Goal: Information Seeking & Learning: Learn about a topic

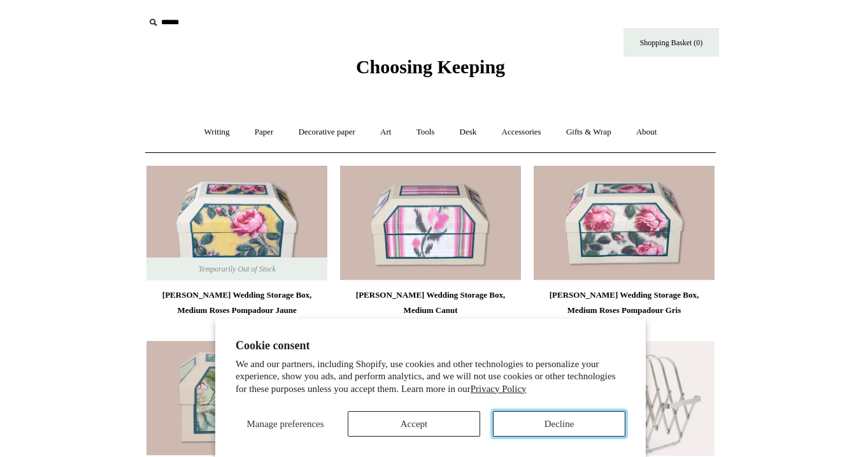
click at [549, 419] on button "Decline" at bounding box center [559, 423] width 133 height 25
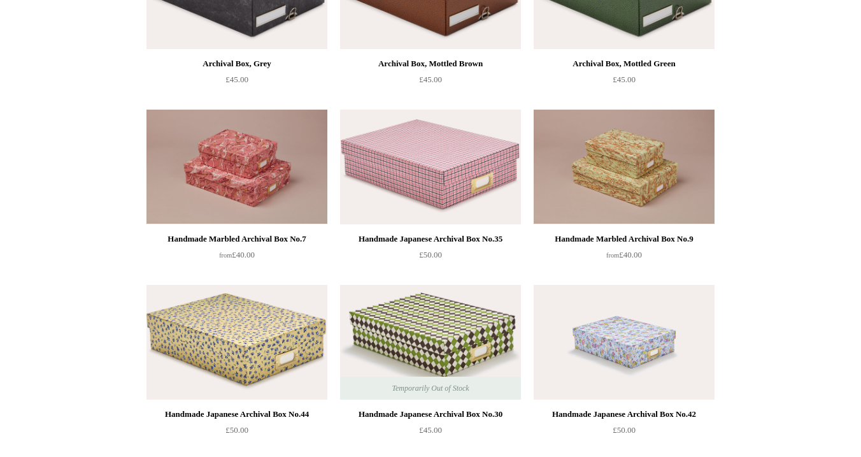
scroll to position [581, 0]
click at [617, 175] on img at bounding box center [624, 167] width 181 height 115
click at [425, 166] on img at bounding box center [430, 167] width 181 height 115
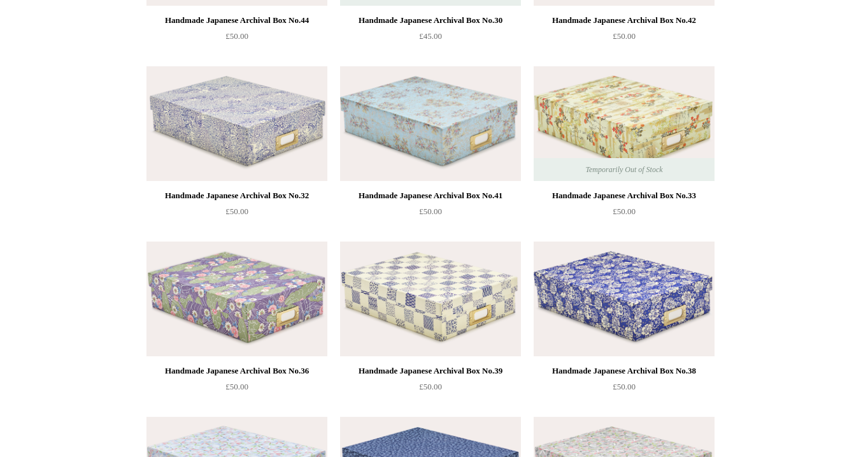
scroll to position [973, 0]
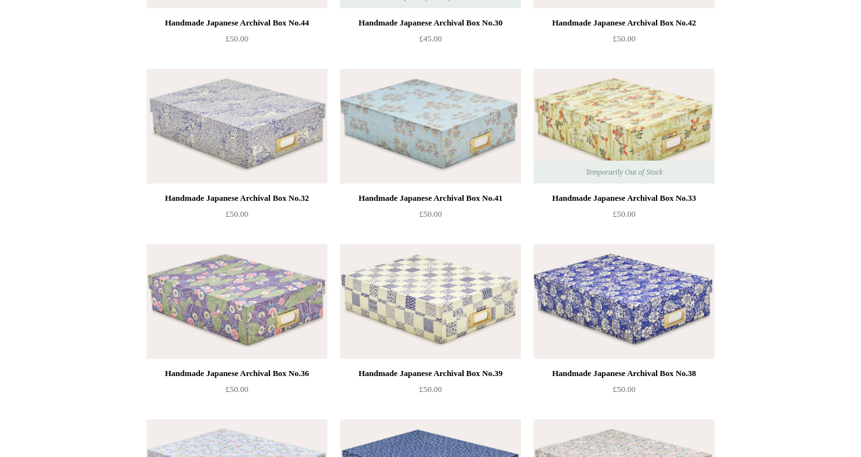
click at [226, 151] on img at bounding box center [237, 126] width 181 height 115
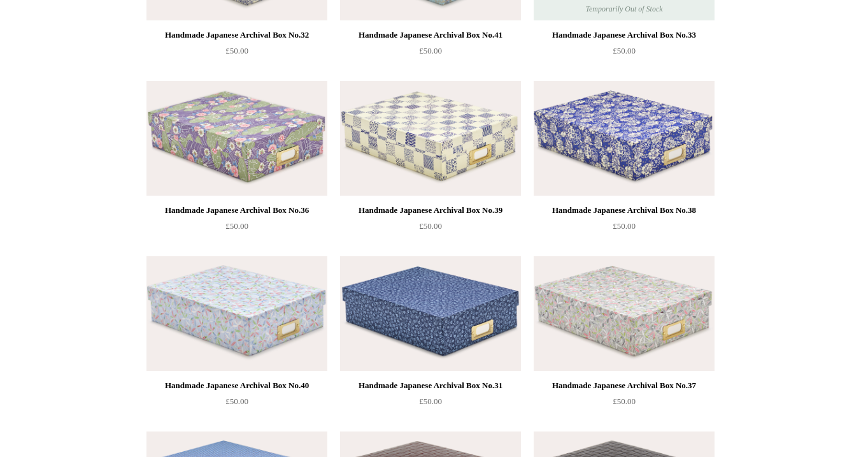
scroll to position [1377, 0]
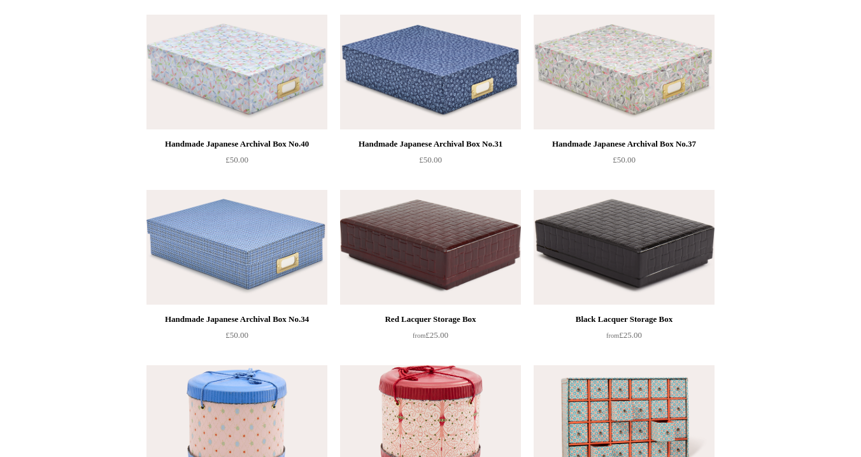
click at [598, 87] on img at bounding box center [624, 72] width 181 height 115
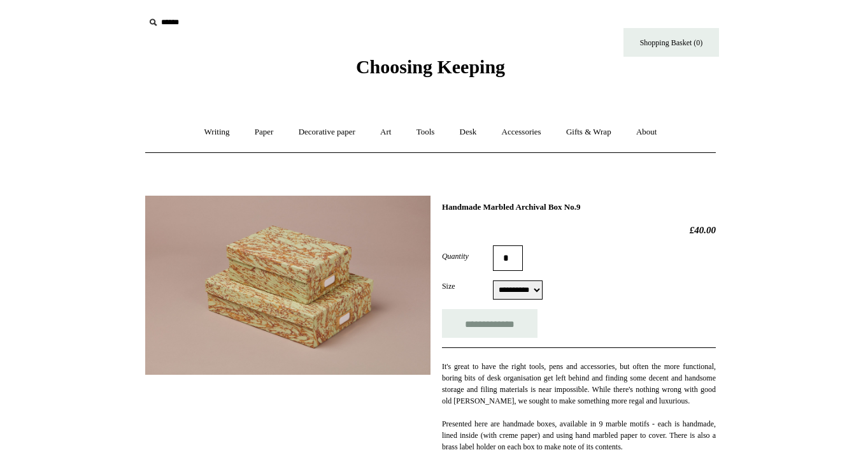
click at [356, 249] on img at bounding box center [287, 285] width 285 height 179
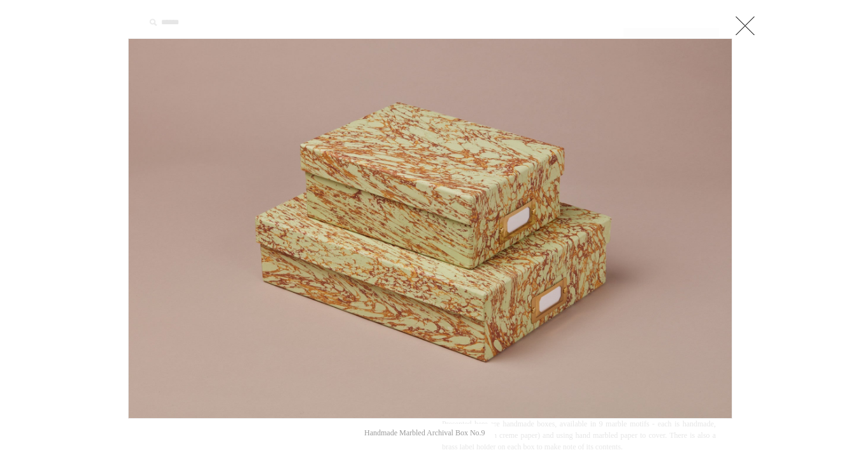
click at [740, 24] on link at bounding box center [745, 25] width 25 height 25
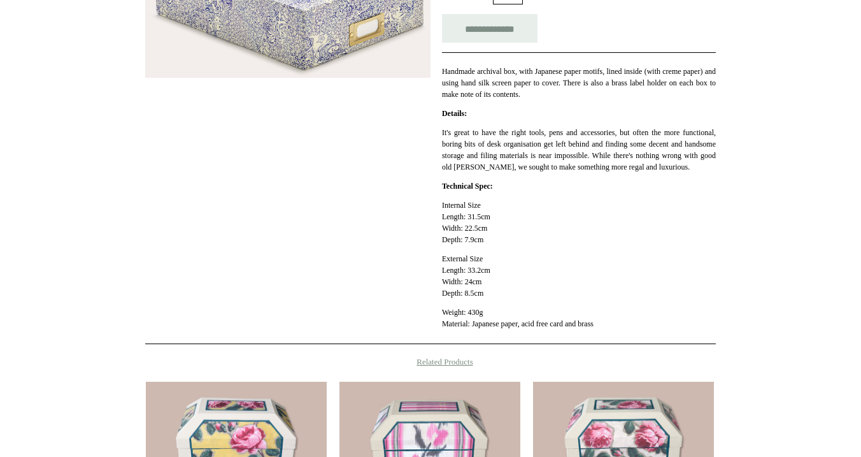
scroll to position [205, 0]
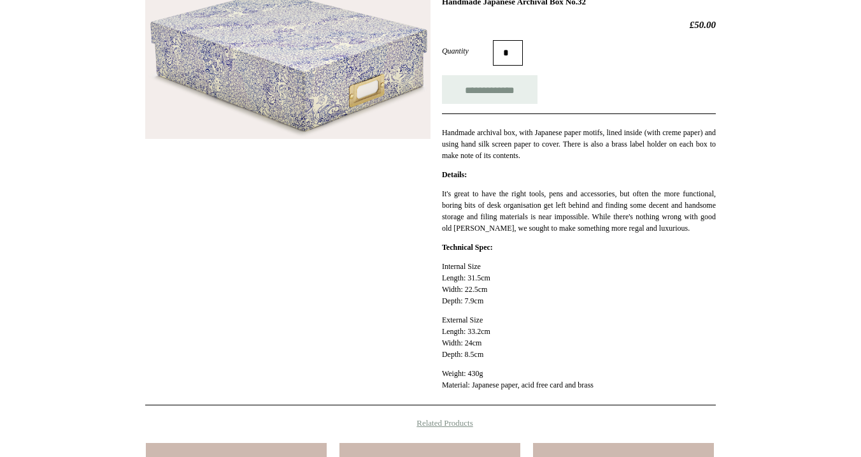
click at [304, 68] on img at bounding box center [287, 64] width 285 height 149
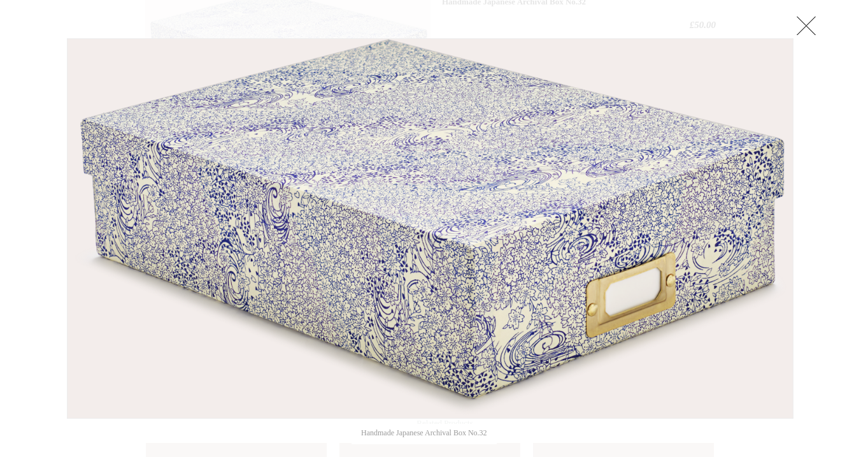
click at [804, 14] on link at bounding box center [806, 25] width 25 height 25
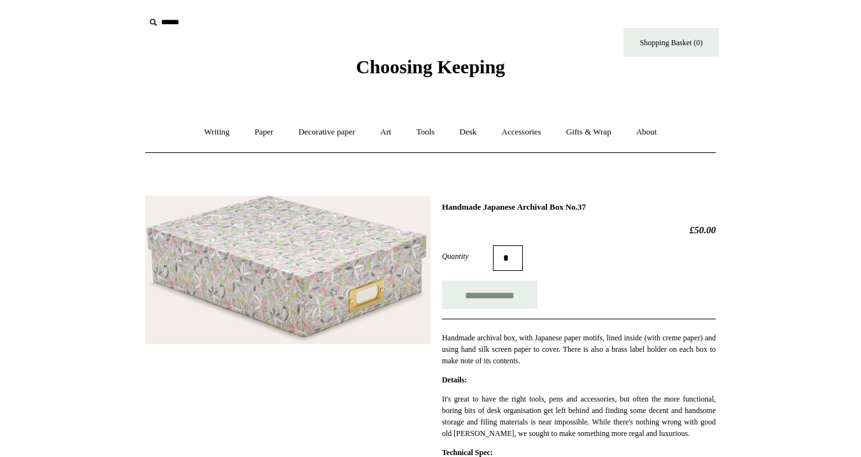
scroll to position [133, 0]
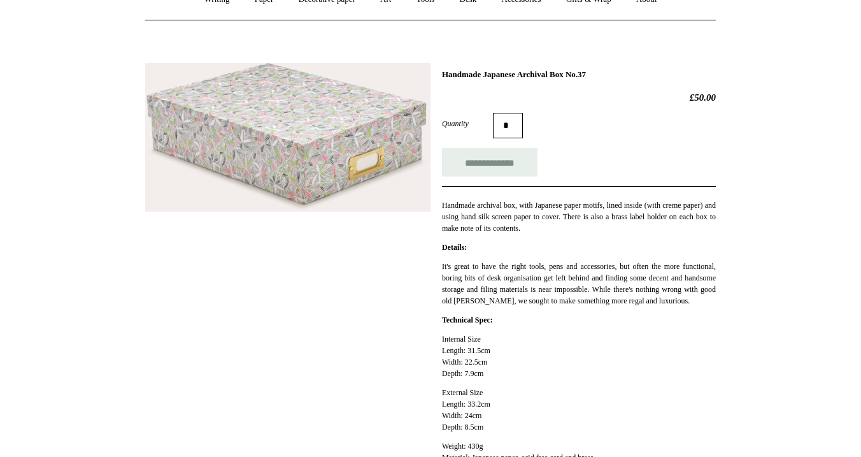
drag, startPoint x: 587, startPoint y: 76, endPoint x: 443, endPoint y: 76, distance: 144.6
click at [443, 76] on h1 "Handmade Japanese Archival Box No.37" at bounding box center [579, 74] width 274 height 10
copy h1 "Handmade Japanese Archival Box"
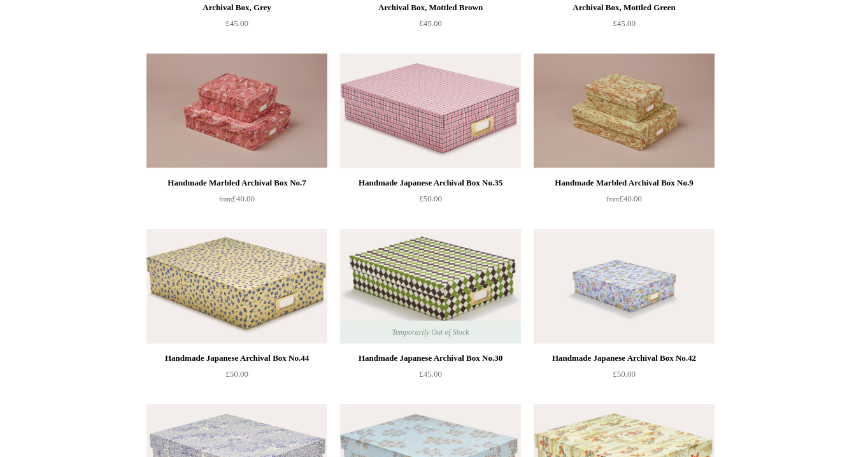
scroll to position [650, 0]
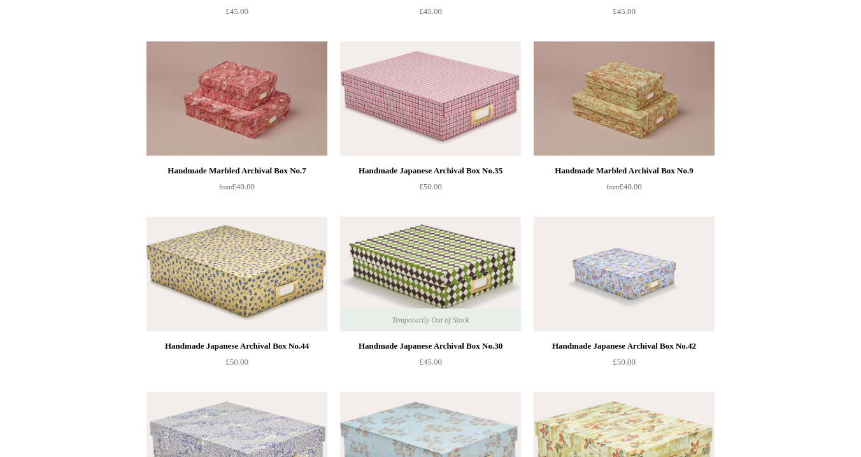
click at [614, 273] on img at bounding box center [624, 274] width 181 height 115
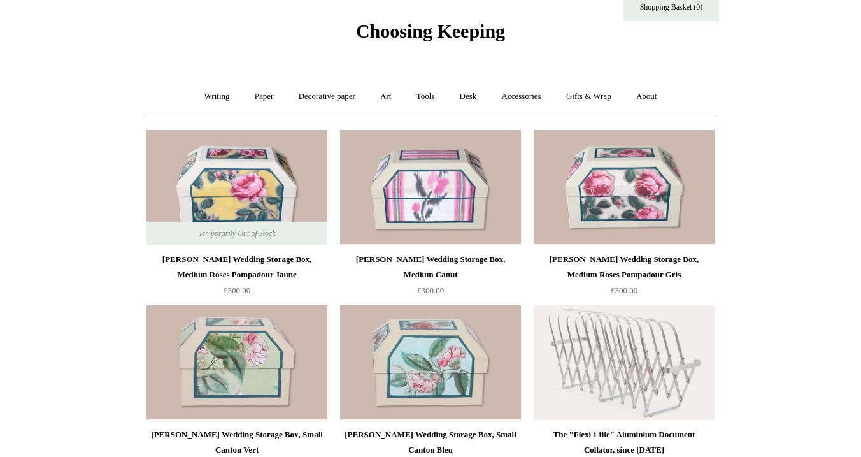
scroll to position [0, 0]
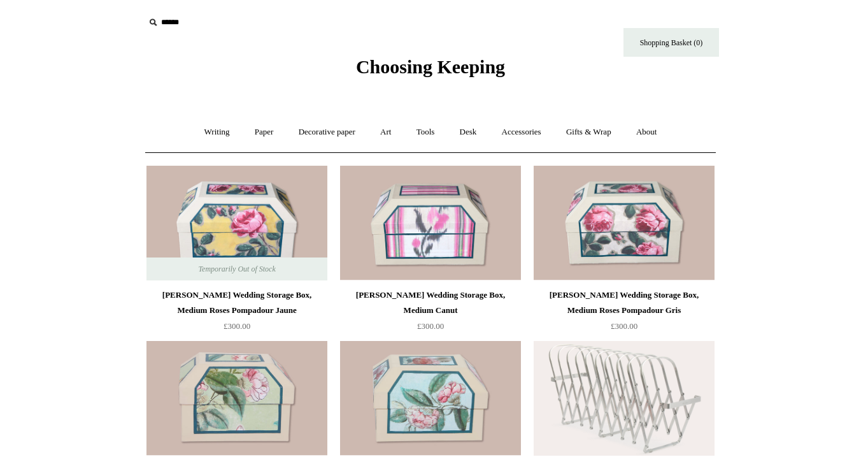
click at [455, 59] on span "Choosing Keeping" at bounding box center [430, 66] width 149 height 21
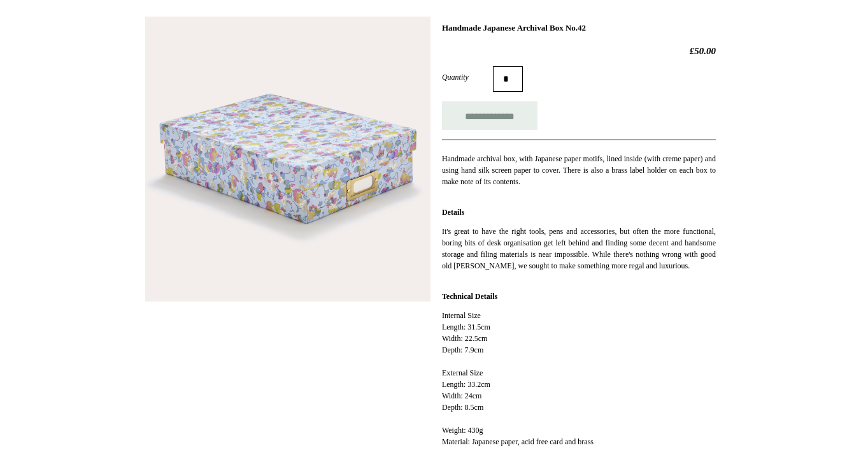
scroll to position [50, 0]
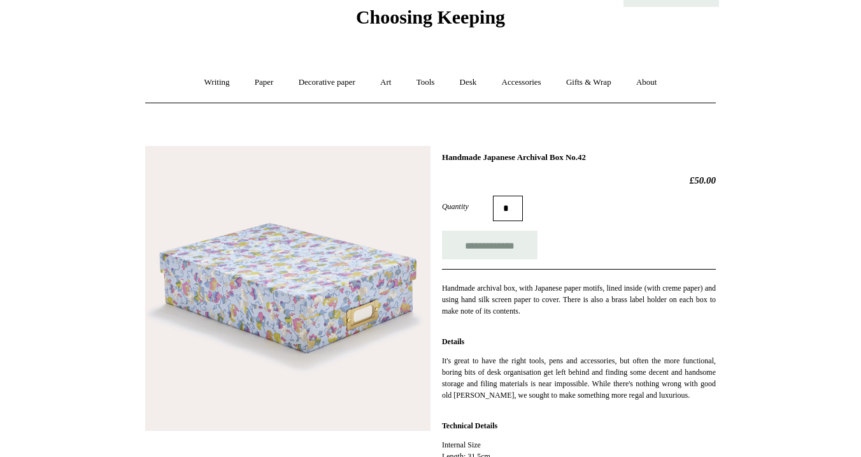
click at [378, 285] on img at bounding box center [287, 288] width 285 height 285
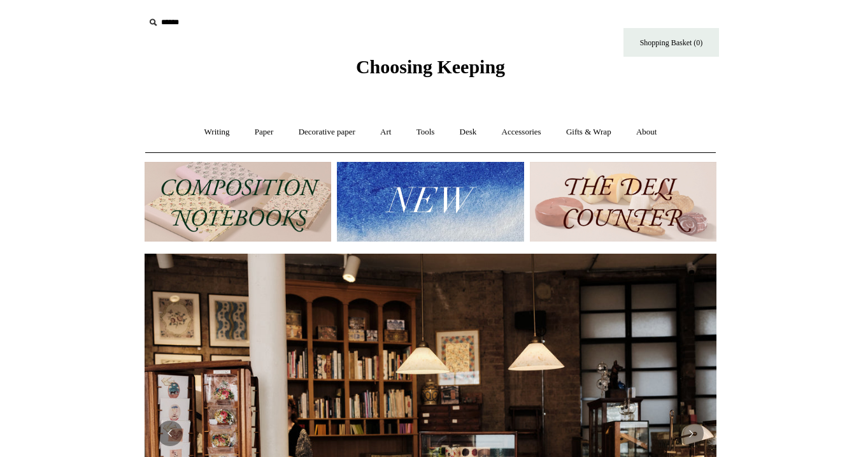
click at [419, 198] on img at bounding box center [430, 202] width 187 height 80
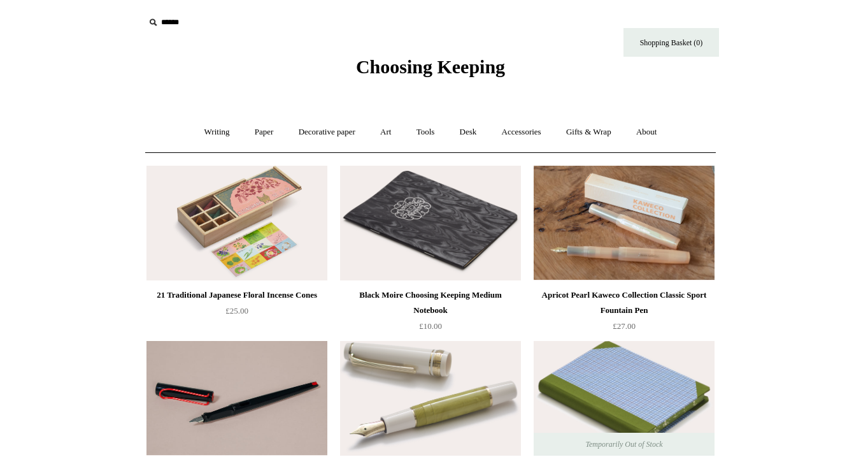
scroll to position [13, 0]
